Goal: Contribute content: Add original content to the website for others to see

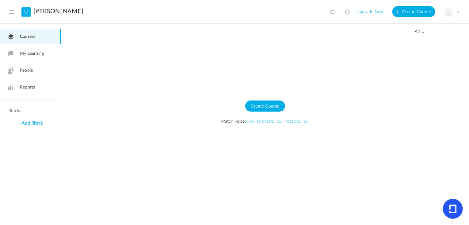
click at [12, 10] on header "U oliver stewart View all No results Upgrade Now! Create Course My Profile Univ…" at bounding box center [234, 12] width 469 height 24
click at [13, 13] on span at bounding box center [11, 12] width 5 height 4
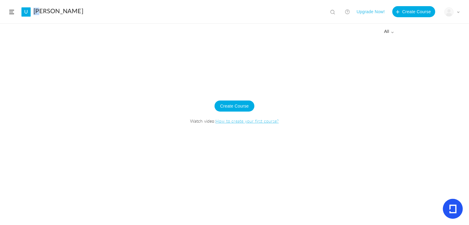
drag, startPoint x: 40, startPoint y: 6, endPoint x: 38, endPoint y: 10, distance: 5.5
click at [38, 10] on header "U oliver stewart View all No results Upgrade Now! Create Course My Profile Univ…" at bounding box center [234, 12] width 469 height 24
click at [37, 11] on link "[PERSON_NAME]" at bounding box center [58, 11] width 50 height 7
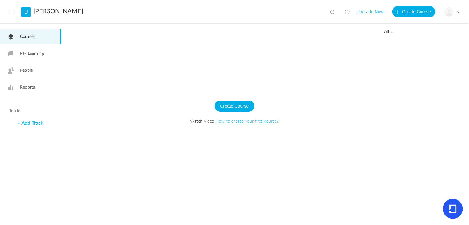
click at [454, 10] on figure at bounding box center [449, 11] width 9 height 9
click at [426, 27] on link "My Profile" at bounding box center [431, 26] width 58 height 11
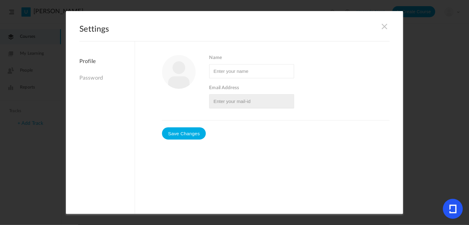
type input "[PERSON_NAME]"
type input "[EMAIL_ADDRESS][DOMAIN_NAME]"
click at [390, 25] on div "Settings Profile Password Name Email Address" at bounding box center [235, 112] width 338 height 203
click at [386, 25] on span at bounding box center [385, 26] width 7 height 7
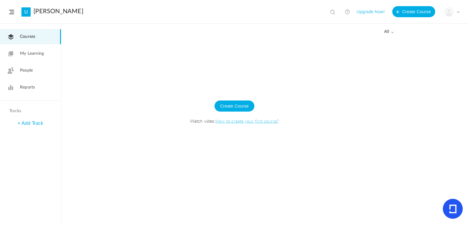
click at [446, 13] on figure at bounding box center [449, 11] width 9 height 9
click at [430, 37] on link "University Settings" at bounding box center [431, 38] width 58 height 11
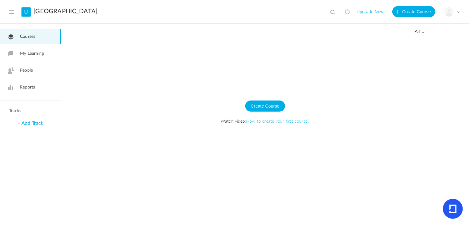
click at [109, 169] on div at bounding box center [265, 131] width 408 height 186
click at [20, 70] on link "People" at bounding box center [30, 70] width 61 height 15
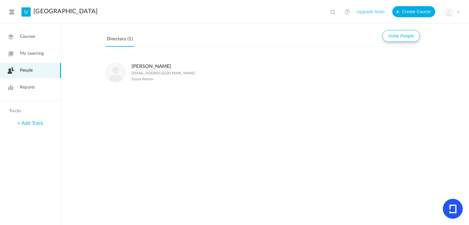
click at [400, 41] on button "Invite People" at bounding box center [401, 36] width 37 height 12
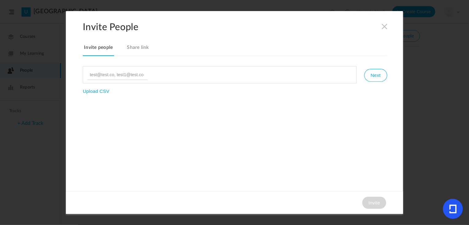
click at [383, 26] on span at bounding box center [385, 26] width 7 height 7
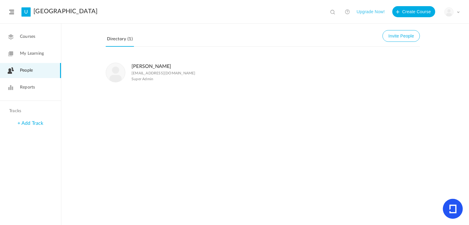
click at [20, 89] on link "Reports" at bounding box center [30, 87] width 61 height 15
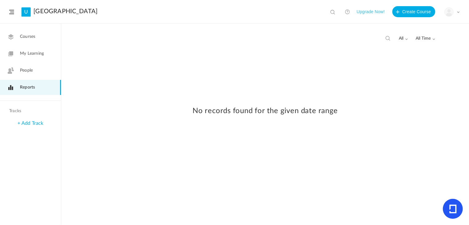
click at [29, 69] on span "People" at bounding box center [26, 70] width 13 height 6
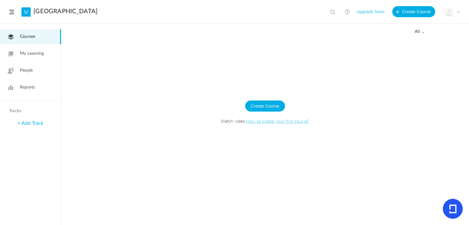
click at [55, 51] on link "My Learning" at bounding box center [30, 53] width 61 height 15
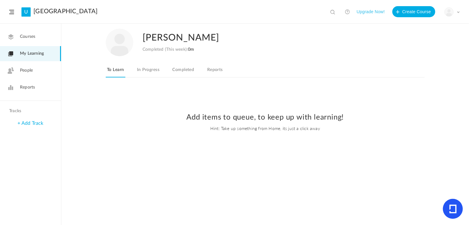
click at [148, 69] on link "In Progress" at bounding box center [148, 72] width 25 height 12
click at [119, 71] on link "To Learn" at bounding box center [116, 72] width 20 height 12
click at [39, 124] on link "+ Add Track" at bounding box center [30, 123] width 26 height 5
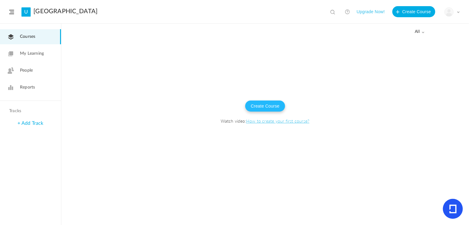
click at [268, 109] on button "Create Course" at bounding box center [265, 105] width 40 height 11
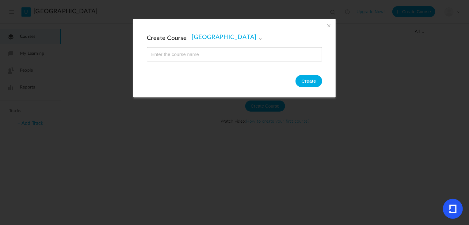
click at [276, 128] on section "Create Course [GEOGRAPHIC_DATA] [GEOGRAPHIC_DATA] Create" at bounding box center [234, 112] width 469 height 225
click at [328, 27] on span at bounding box center [329, 25] width 7 height 7
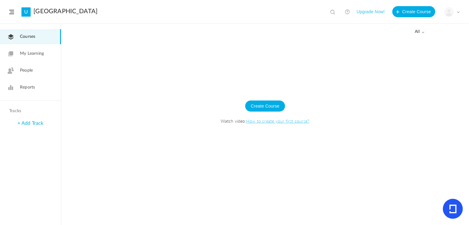
click at [38, 66] on link "People" at bounding box center [30, 70] width 61 height 15
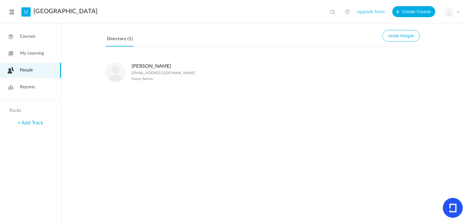
click at [34, 10] on link "[GEOGRAPHIC_DATA]" at bounding box center [65, 11] width 64 height 7
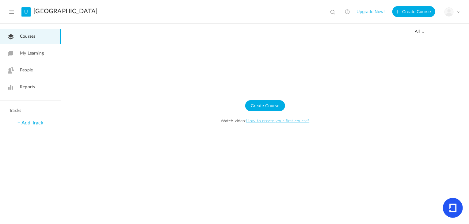
click at [12, 11] on span at bounding box center [11, 12] width 5 height 4
